Goal: Task Accomplishment & Management: Manage account settings

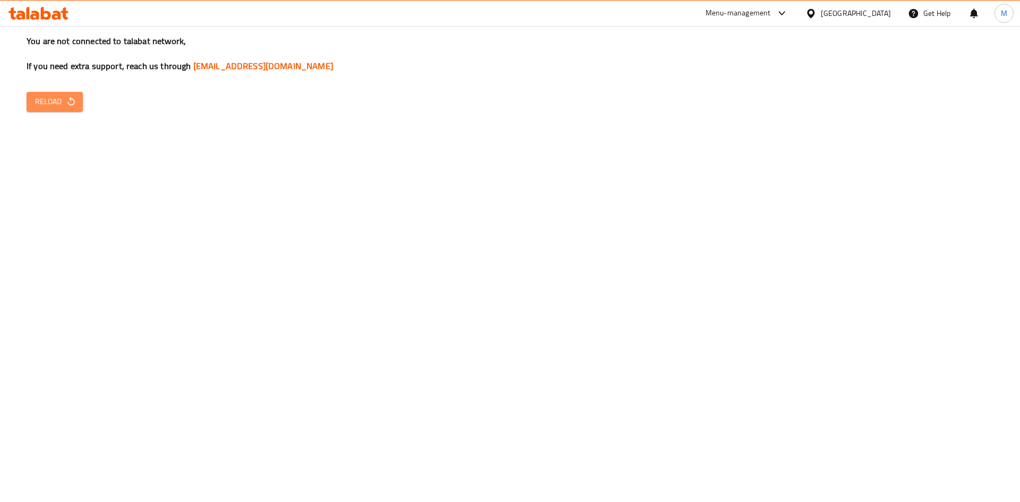
click at [62, 101] on span "Reload" at bounding box center [54, 101] width 39 height 13
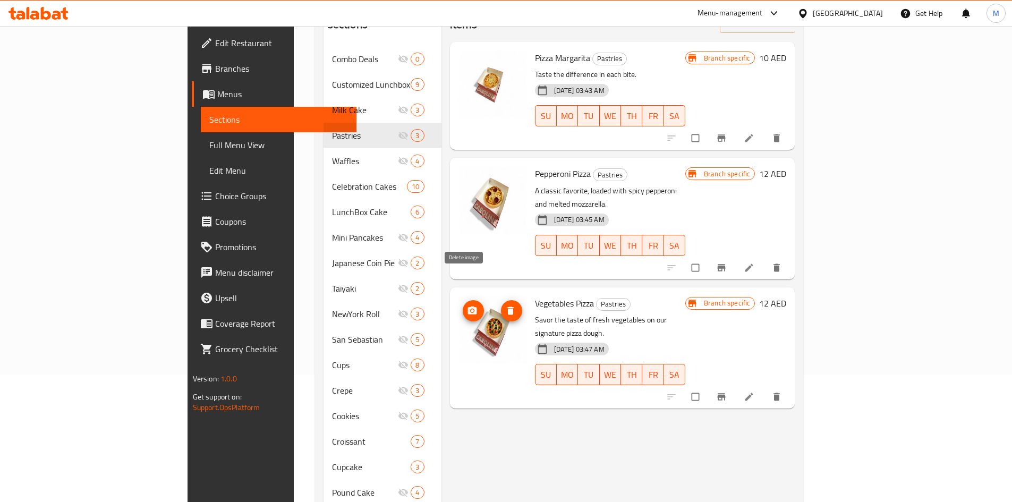
scroll to position [149, 0]
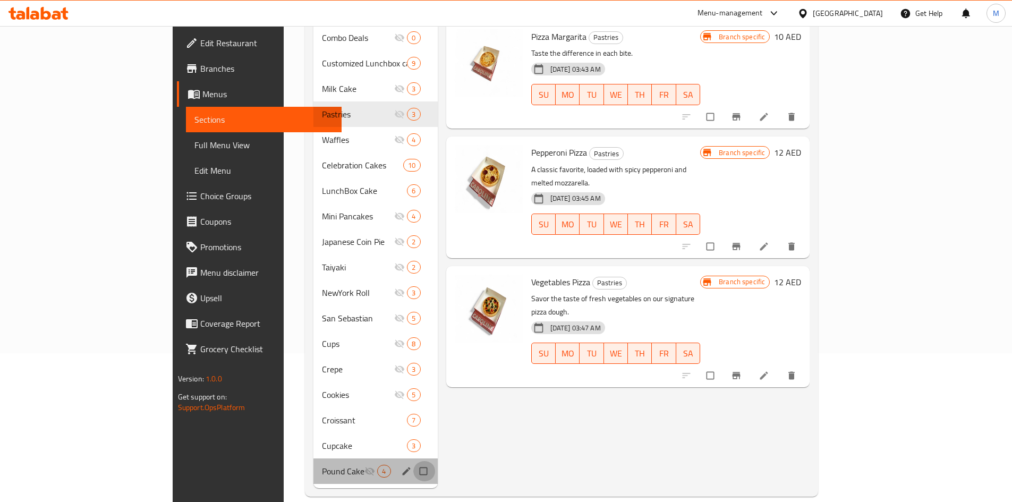
click at [413, 461] on input "Menu sections" at bounding box center [424, 471] width 22 height 20
checkbox input "true"
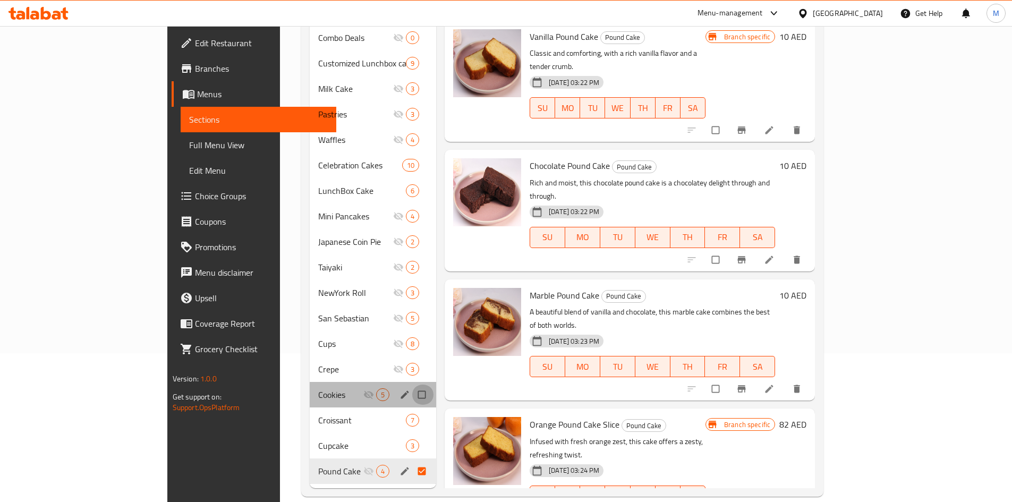
click at [412, 385] on input "Menu sections" at bounding box center [423, 395] width 22 height 20
checkbox input "true"
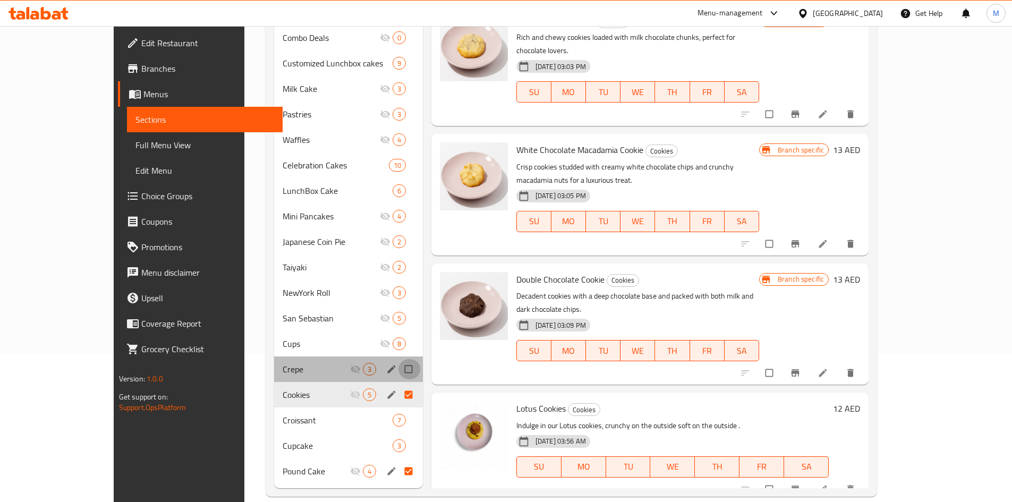
click at [398, 359] on input "Menu sections" at bounding box center [409, 369] width 22 height 20
checkbox input "true"
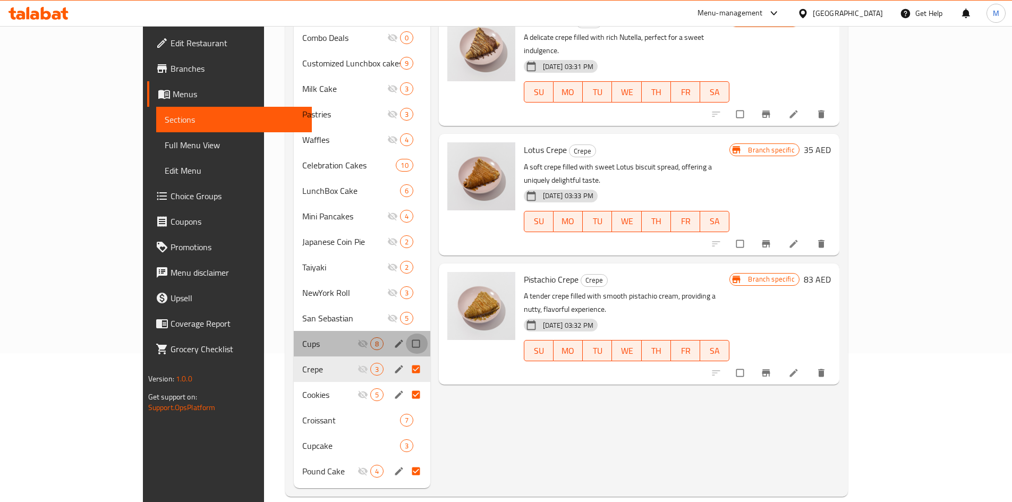
click at [406, 334] on input "Menu sections" at bounding box center [417, 344] width 22 height 20
checkbox input "true"
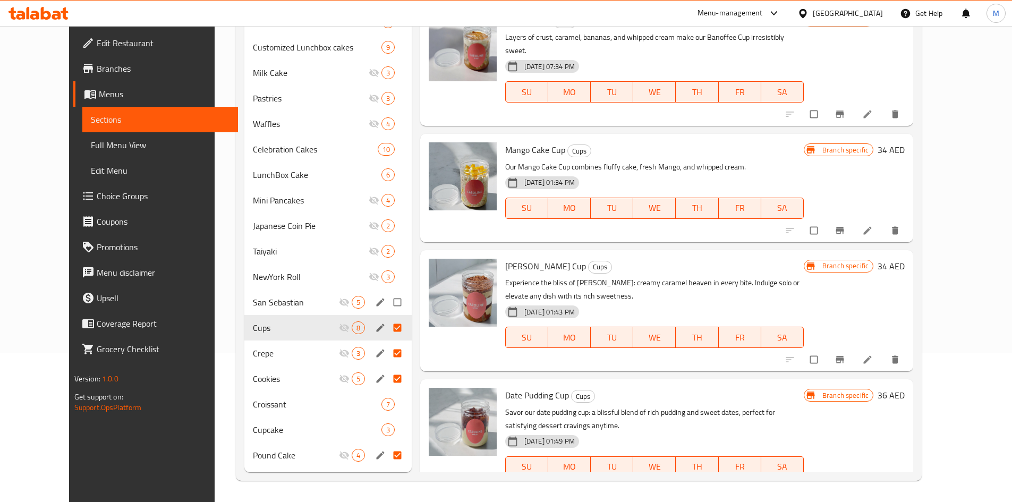
click at [387, 299] on input "Menu sections" at bounding box center [398, 302] width 22 height 20
checkbox input "true"
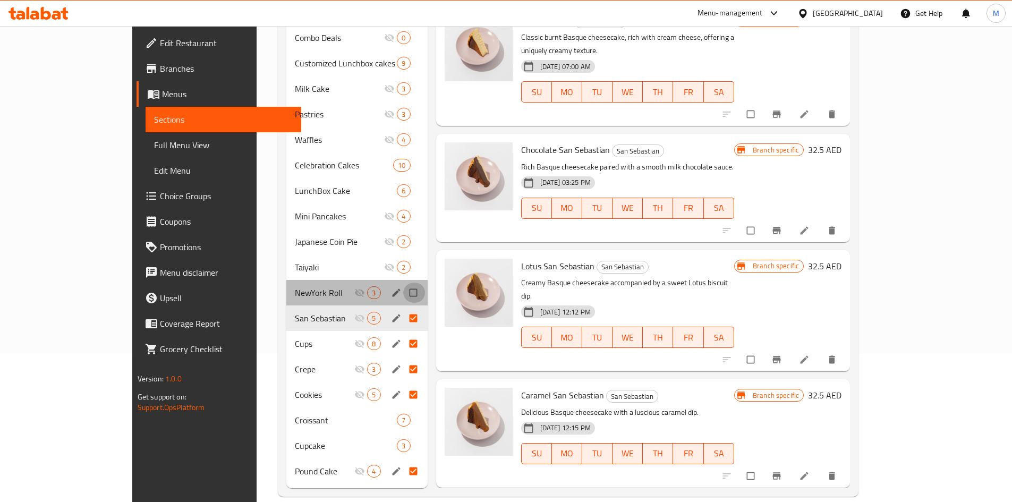
click at [403, 283] on input "Menu sections" at bounding box center [414, 293] width 22 height 20
checkbox input "true"
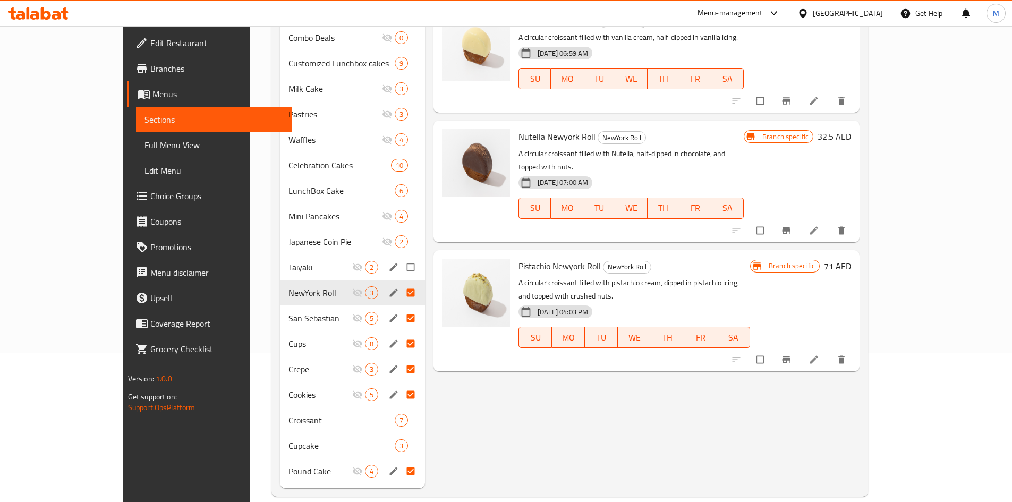
click at [401, 257] on input "Menu sections" at bounding box center [412, 267] width 22 height 20
checkbox input "true"
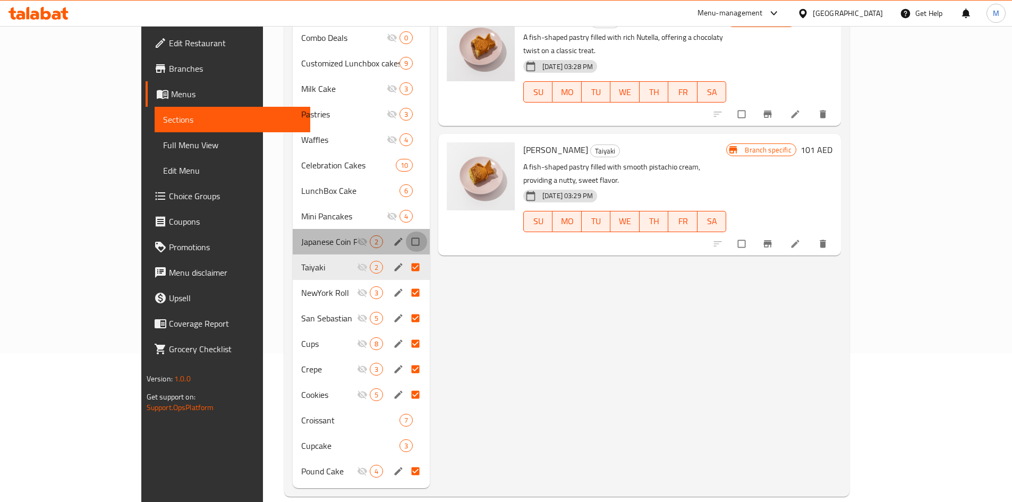
click at [405, 232] on input "Menu sections" at bounding box center [416, 242] width 22 height 20
checkbox input "true"
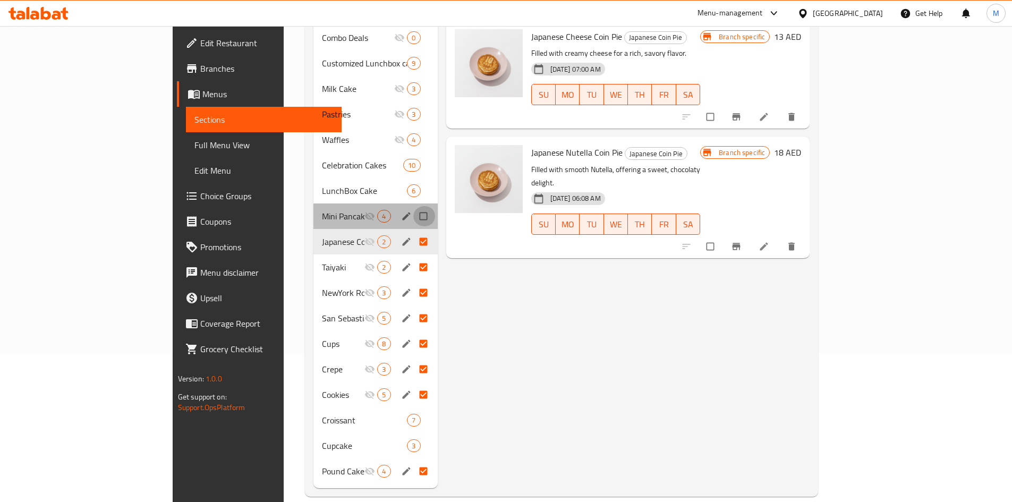
click at [413, 206] on input "Menu sections" at bounding box center [424, 216] width 22 height 20
checkbox input "true"
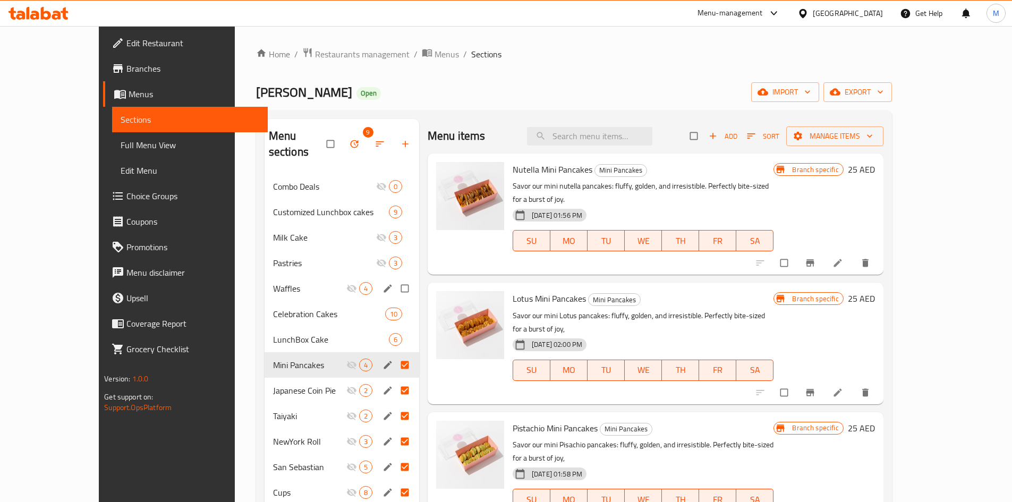
click at [395, 278] on input "Menu sections" at bounding box center [406, 288] width 22 height 20
checkbox input "true"
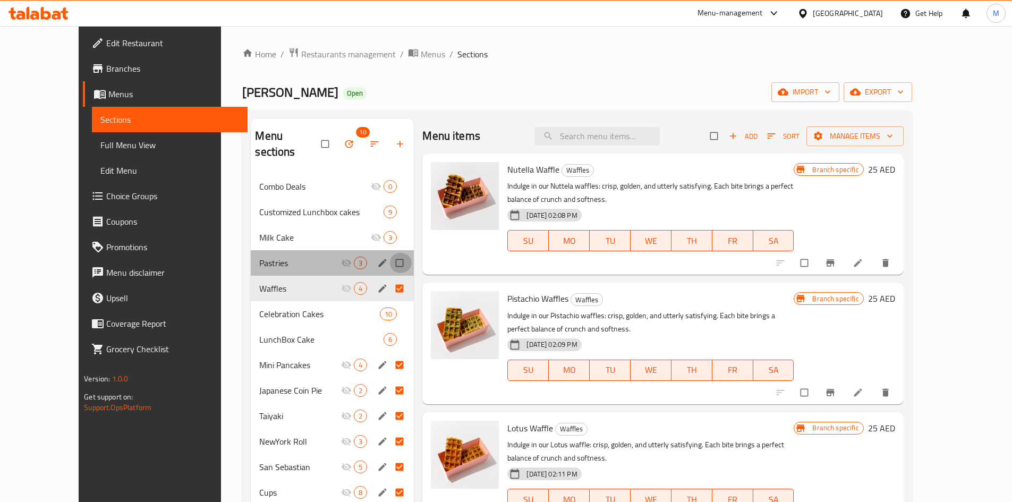
click at [389, 253] on input "Menu sections" at bounding box center [400, 263] width 22 height 20
checkbox input "true"
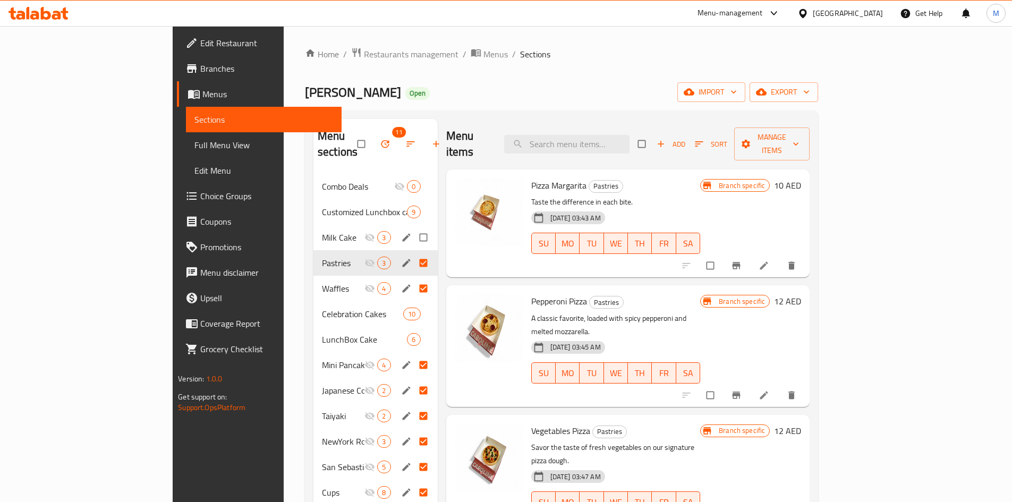
click at [413, 227] on input "Menu sections" at bounding box center [424, 237] width 22 height 20
checkbox input "true"
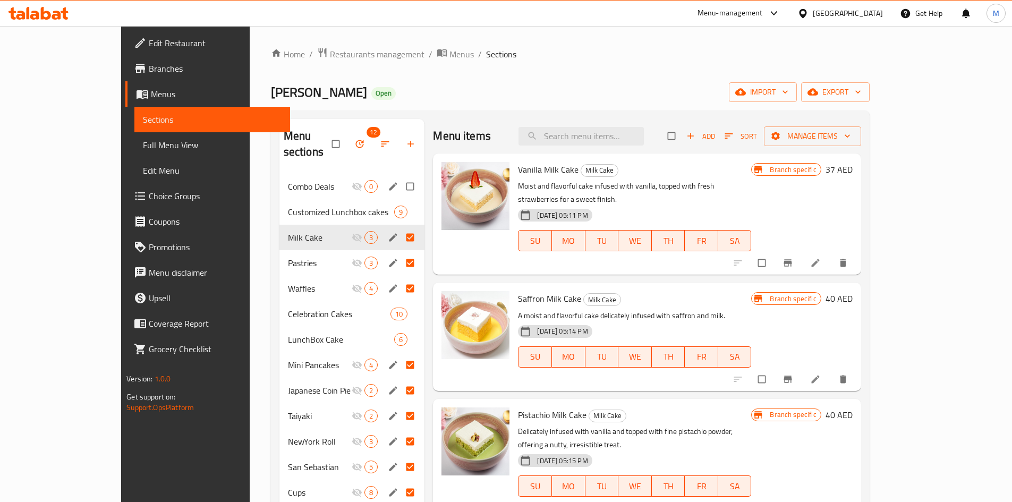
click at [400, 176] on input "Menu sections" at bounding box center [411, 186] width 22 height 20
checkbox input "true"
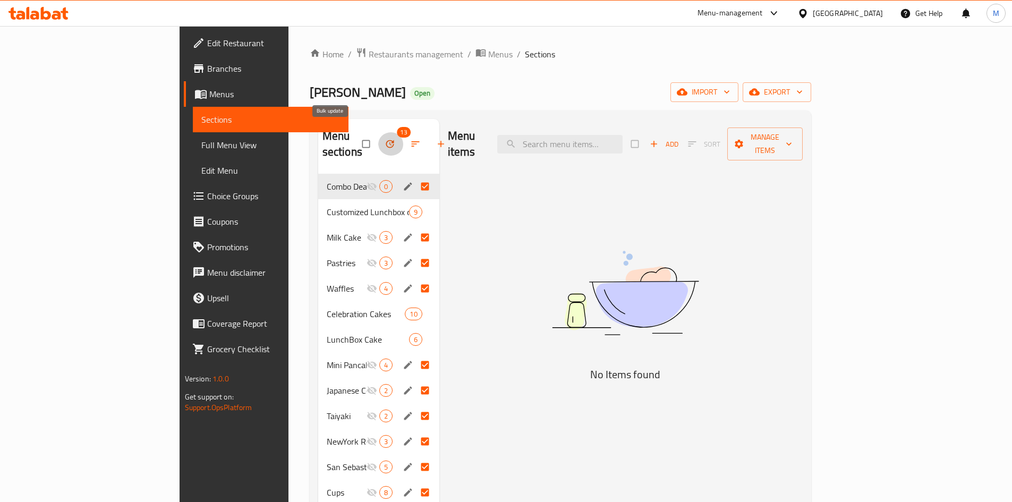
click at [385, 139] on icon "button" at bounding box center [390, 144] width 11 height 11
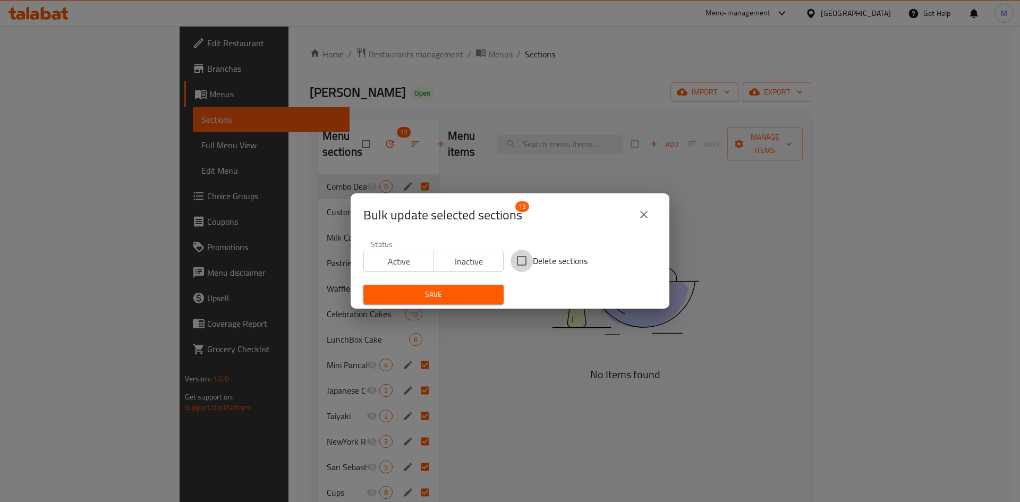
click at [520, 263] on input "Delete sections" at bounding box center [522, 261] width 22 height 22
checkbox input "true"
click at [439, 299] on span "Save" at bounding box center [433, 294] width 123 height 13
